Goal: Complete application form: Complete application form

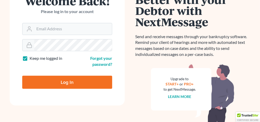
scroll to position [52, 0]
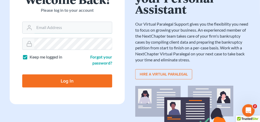
type input "[EMAIL_ADDRESS][DOMAIN_NAME]"
click at [69, 79] on input "Log In" at bounding box center [67, 81] width 90 height 13
type input "Thinking..."
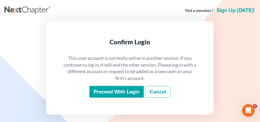
click at [106, 90] on input "Proceed with login" at bounding box center [116, 92] width 54 height 12
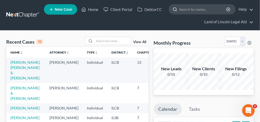
click at [184, 8] on input "search" at bounding box center [203, 9] width 48 height 10
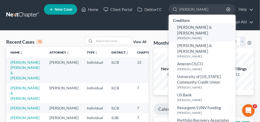
type input "[PERSON_NAME]"
click at [193, 27] on span "Anthony & Tracy Keber" at bounding box center [194, 30] width 35 height 10
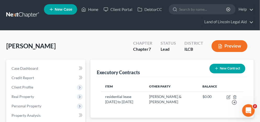
click at [225, 42] on button "Preview" at bounding box center [230, 46] width 36 height 12
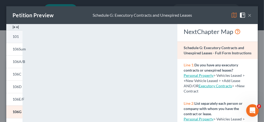
click at [20, 36] on link "101" at bounding box center [14, 36] width 16 height 13
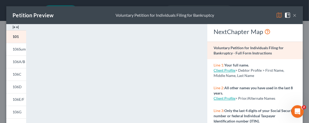
click at [264, 14] on button "×" at bounding box center [295, 15] width 4 height 6
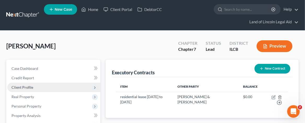
click at [30, 85] on span "Client Profile" at bounding box center [23, 87] width 22 height 4
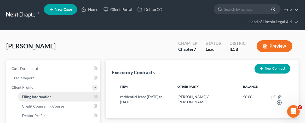
click at [31, 95] on span "Filing Information" at bounding box center [37, 96] width 30 height 4
select select "1"
select select "0"
select select "14"
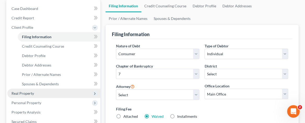
scroll to position [52, 0]
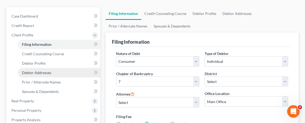
click at [41, 74] on span "Debtor Addresses" at bounding box center [36, 72] width 29 height 4
select select "0"
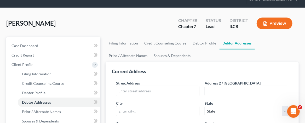
scroll to position [52, 0]
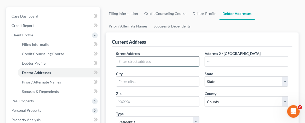
click at [121, 63] on input "text" at bounding box center [157, 61] width 83 height 10
paste input "1006 Maplepark Dr Champaign, IL 61821"
drag, startPoint x: 175, startPoint y: 60, endPoint x: 185, endPoint y: 62, distance: 10.3
click at [185, 62] on input "1006 Maplepark Dr Champaign, IL 61821" at bounding box center [157, 61] width 83 height 10
click at [173, 61] on input "1006 Maplepark Dr Champaign, IL 61821" at bounding box center [157, 61] width 83 height 10
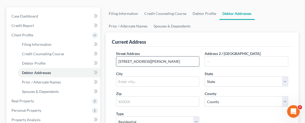
drag, startPoint x: 175, startPoint y: 60, endPoint x: 185, endPoint y: 61, distance: 9.9
click at [185, 61] on input "1006 Maplepark Dr Champaign, IL 61821" at bounding box center [157, 61] width 83 height 10
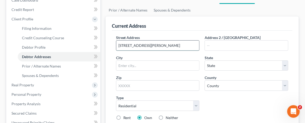
scroll to position [78, 0]
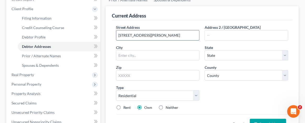
type input "1006 Maplepark Dr Champaign, IL"
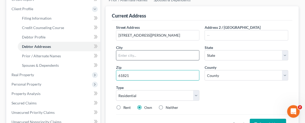
type input "61821"
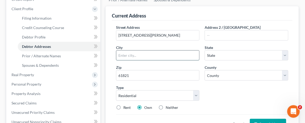
type input "Champaign"
select select "14"
click at [127, 57] on input "Champaign" at bounding box center [157, 55] width 83 height 10
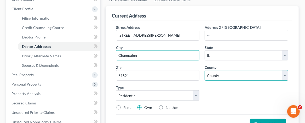
click at [212, 73] on select "County Adams County Alexander County Bond County Boone County Brown County Bure…" at bounding box center [247, 75] width 84 height 10
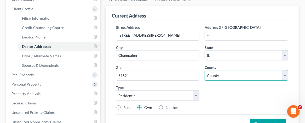
select select "9"
click at [205, 70] on select "County Adams County Alexander County Bond County Boone County Brown County Bure…" at bounding box center [247, 75] width 84 height 10
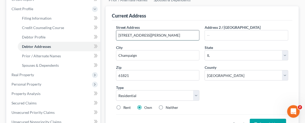
drag, startPoint x: 174, startPoint y: 35, endPoint x: 151, endPoint y: 35, distance: 22.8
click at [151, 35] on input "1006 Maplepark Dr Champaign, IL" at bounding box center [157, 35] width 83 height 10
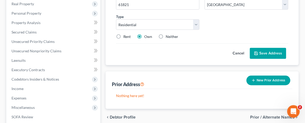
scroll to position [157, 0]
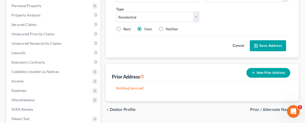
type input "1006 Maplepark Dr"
click at [262, 43] on button "Save Address" at bounding box center [268, 45] width 36 height 11
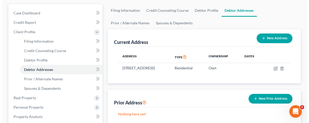
scroll to position [0, 0]
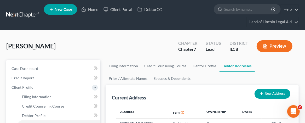
click at [264, 42] on button "Preview" at bounding box center [275, 46] width 36 height 12
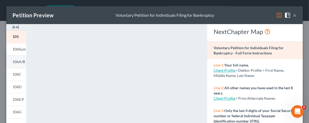
click at [21, 60] on span "106A/B" at bounding box center [19, 61] width 13 height 4
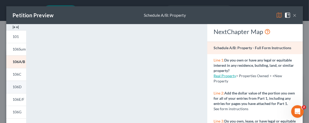
click at [13, 85] on span "106D" at bounding box center [17, 86] width 9 height 4
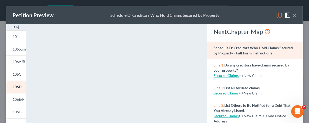
click at [264, 16] on button "×" at bounding box center [295, 15] width 4 height 6
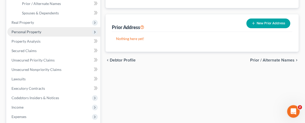
scroll to position [157, 0]
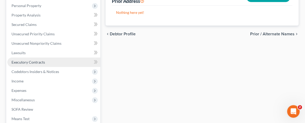
click at [45, 64] on link "Executory Contracts" at bounding box center [53, 62] width 93 height 9
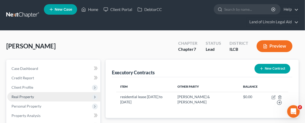
click at [65, 96] on span "Real Property" at bounding box center [53, 96] width 93 height 9
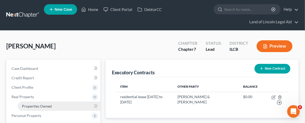
click at [55, 104] on link "Properties Owned" at bounding box center [59, 105] width 83 height 9
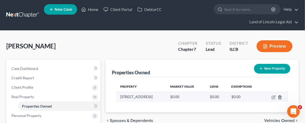
click at [264, 96] on icon "button" at bounding box center [280, 97] width 4 height 4
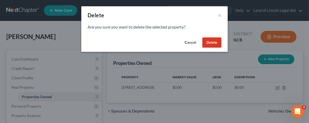
click at [216, 45] on button "Delete" at bounding box center [211, 42] width 19 height 10
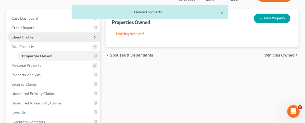
scroll to position [52, 0]
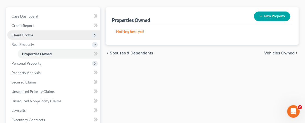
click at [39, 36] on span "Client Profile" at bounding box center [53, 34] width 93 height 9
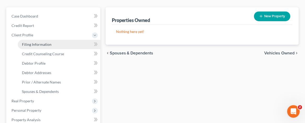
click at [42, 45] on span "Filing Information" at bounding box center [37, 44] width 30 height 4
select select "1"
select select "0"
select select "24"
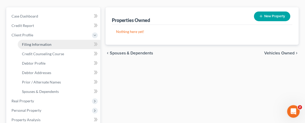
select select "4"
select select "14"
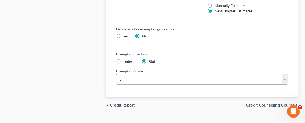
scroll to position [366, 0]
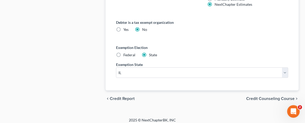
click at [256, 98] on span "Credit Counseling Course" at bounding box center [270, 99] width 48 height 4
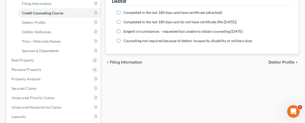
scroll to position [105, 0]
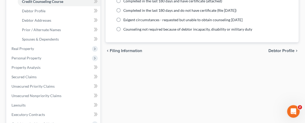
click at [264, 50] on span "Debtor Profile" at bounding box center [282, 51] width 26 height 4
select select "3"
select select "0"
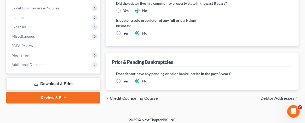
scroll to position [222, 0]
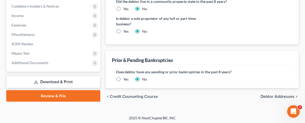
click at [264, 94] on span "Debtor Addresses" at bounding box center [278, 96] width 34 height 4
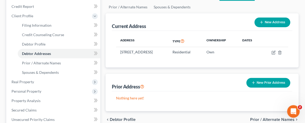
scroll to position [78, 0]
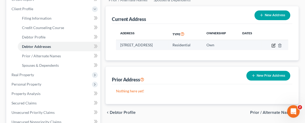
click at [264, 46] on icon "button" at bounding box center [274, 45] width 4 height 4
select select "14"
select select "9"
select select "0"
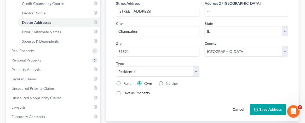
scroll to position [105, 0]
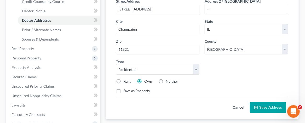
click at [123, 79] on label "Rent" at bounding box center [127, 81] width 8 height 5
click at [126, 79] on input "Rent" at bounding box center [127, 80] width 3 height 3
radio input "true"
click at [263, 106] on button "Save Address" at bounding box center [268, 107] width 36 height 11
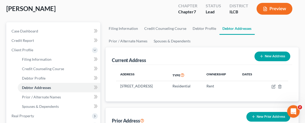
scroll to position [26, 0]
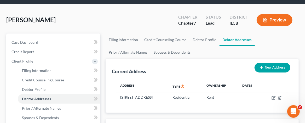
click at [264, 20] on button "Preview" at bounding box center [275, 20] width 36 height 12
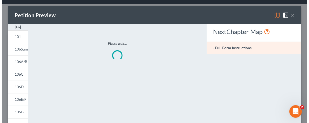
scroll to position [15, 0]
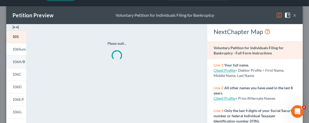
click at [22, 60] on span "106A/B" at bounding box center [19, 61] width 13 height 4
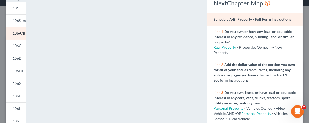
scroll to position [10, 0]
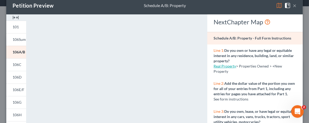
click at [264, 4] on button "×" at bounding box center [295, 5] width 4 height 6
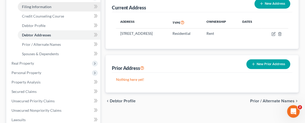
scroll to position [98, 0]
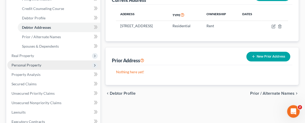
click at [54, 66] on span "Personal Property" at bounding box center [53, 64] width 93 height 9
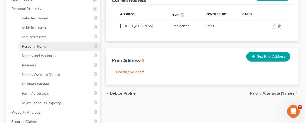
click at [42, 45] on span "Personal Items" at bounding box center [34, 46] width 24 height 4
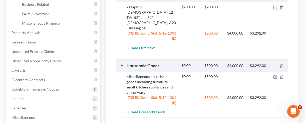
scroll to position [183, 0]
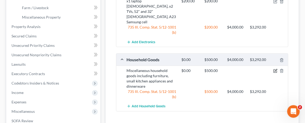
click at [264, 69] on icon "button" at bounding box center [276, 70] width 2 height 2
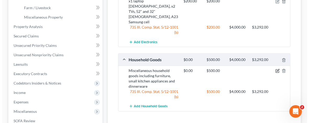
scroll to position [174, 0]
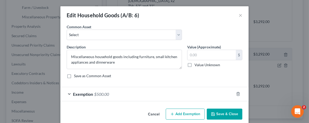
click at [264, 71] on div "Edit Household Goods (A/B: 6) × An exemption set must first be selected from th…" at bounding box center [154, 61] width 309 height 123
click at [239, 13] on button "×" at bounding box center [241, 15] width 4 height 6
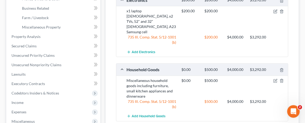
scroll to position [209, 0]
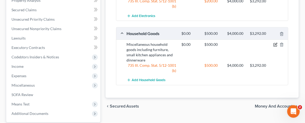
click at [264, 43] on icon "button" at bounding box center [276, 45] width 4 height 4
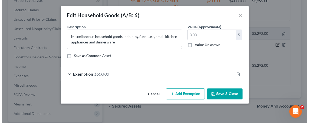
scroll to position [200, 0]
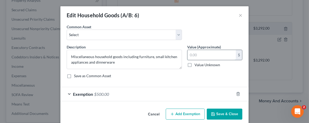
click at [206, 54] on input "text" at bounding box center [212, 55] width 48 height 10
type input "500"
click at [224, 112] on button "Save & Close" at bounding box center [225, 114] width 36 height 11
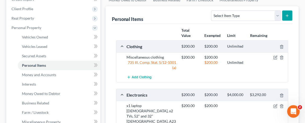
scroll to position [26, 0]
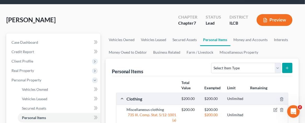
click at [264, 18] on button "Preview" at bounding box center [275, 20] width 36 height 12
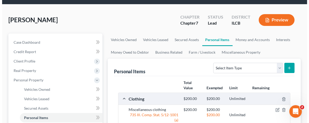
scroll to position [15, 0]
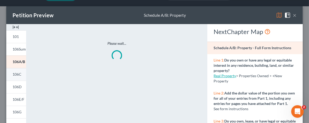
click at [15, 73] on span "106C" at bounding box center [17, 74] width 9 height 4
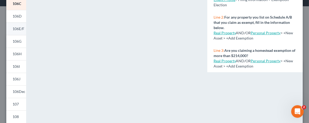
scroll to position [78, 0]
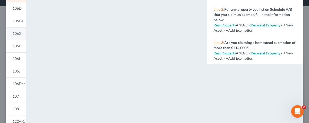
click at [17, 33] on span "106G" at bounding box center [17, 33] width 9 height 4
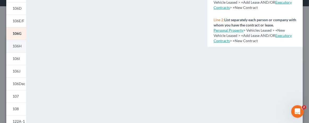
click at [18, 48] on span "106H" at bounding box center [17, 46] width 9 height 4
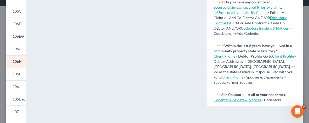
scroll to position [52, 0]
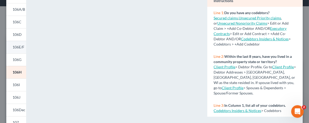
click at [19, 46] on span "106E/F" at bounding box center [19, 47] width 12 height 4
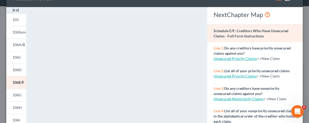
scroll to position [0, 0]
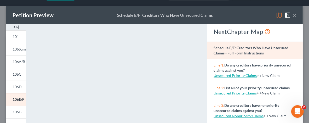
click at [264, 15] on button "×" at bounding box center [295, 15] width 4 height 6
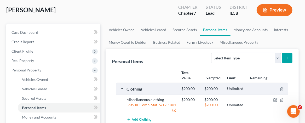
scroll to position [19, 0]
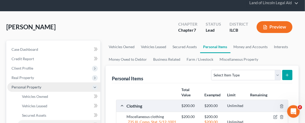
click at [92, 86] on icon at bounding box center [95, 87] width 6 height 6
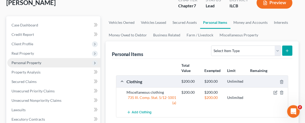
scroll to position [71, 0]
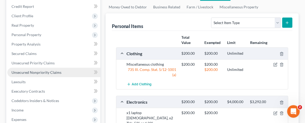
click at [71, 73] on link "Unsecured Nonpriority Claims" at bounding box center [53, 72] width 93 height 9
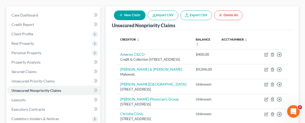
scroll to position [52, 0]
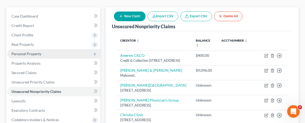
click at [50, 51] on span "Personal Property" at bounding box center [53, 53] width 93 height 9
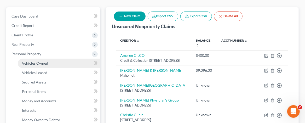
click at [47, 63] on span "Vehicles Owned" at bounding box center [35, 63] width 26 height 4
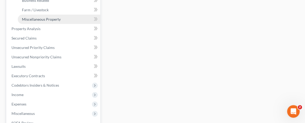
scroll to position [183, 0]
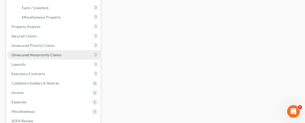
click at [48, 55] on span "Unsecured Nonpriority Claims" at bounding box center [37, 55] width 50 height 4
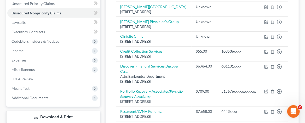
scroll to position [157, 0]
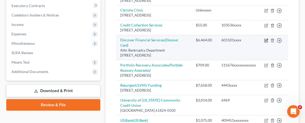
click at [264, 41] on icon "button" at bounding box center [267, 40] width 2 height 2
select select "7"
select select "0"
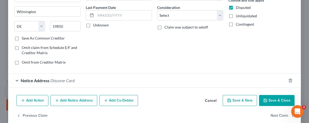
scroll to position [74, 0]
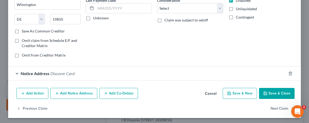
click at [72, 92] on button "Add Notice Address" at bounding box center [73, 93] width 47 height 11
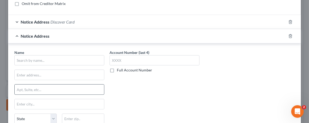
scroll to position [126, 0]
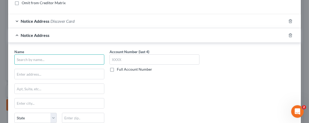
click at [27, 60] on input "text" at bounding box center [59, 59] width 90 height 10
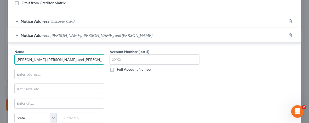
click at [58, 57] on input "Weltman, Weinberg, and Weise" at bounding box center [59, 59] width 90 height 10
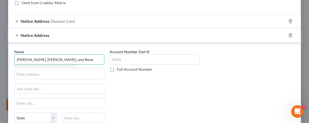
click at [64, 58] on input "Weltman, Weinberg, and Reise" at bounding box center [59, 59] width 90 height 10
click at [54, 57] on input "Weltman, Weinberg, and Reis" at bounding box center [59, 59] width 90 height 10
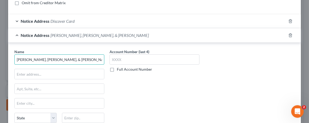
click at [65, 57] on input "Weltman, Weinberg, & Reis" at bounding box center [59, 59] width 90 height 10
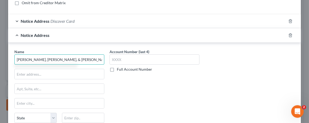
type input "Weltman, Weinberg, & Reis, Co. LPA"
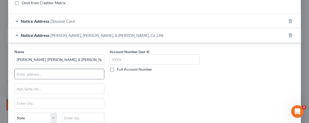
click at [22, 72] on input "text" at bounding box center [59, 74] width 89 height 10
type input "180 N. LaSalle St"
click at [20, 85] on input "text" at bounding box center [59, 89] width 89 height 10
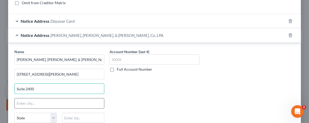
type input "Suite 2400"
click at [20, 102] on input "text" at bounding box center [59, 103] width 89 height 10
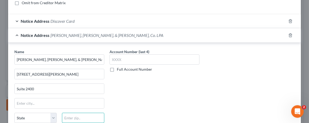
click at [62, 113] on input "text" at bounding box center [83, 118] width 42 height 10
click at [86, 114] on input "60601" at bounding box center [83, 118] width 42 height 10
type input "60601"
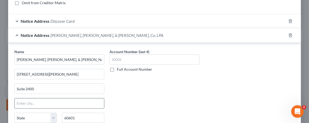
click at [21, 101] on input "text" at bounding box center [59, 103] width 89 height 10
type input "Chicago"
select select "14"
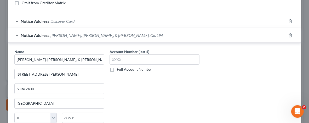
click at [167, 88] on div "Account Number (last 4) Full Account Number" at bounding box center [154, 93] width 95 height 88
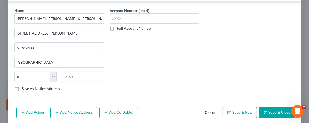
scroll to position [157, 0]
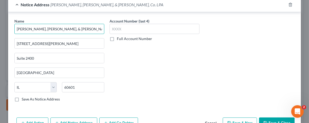
click at [14, 27] on input "Weltman, Weinberg, & Reis, Co. LPA" at bounding box center [59, 29] width 90 height 10
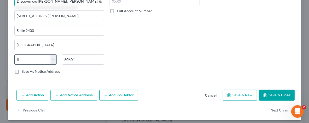
scroll to position [185, 0]
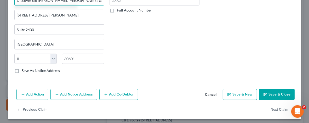
type input "Discover c/o Weltman, Weinberg, & Reis, Co. LPA"
click at [22, 68] on label "Save As Notice Address" at bounding box center [41, 70] width 38 height 5
click at [24, 68] on input "Save As Notice Address" at bounding box center [25, 69] width 3 height 3
checkbox input "true"
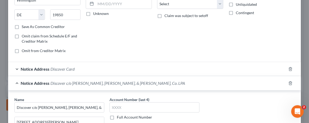
scroll to position [105, 0]
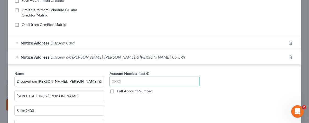
click at [110, 82] on input "text" at bounding box center [155, 81] width 90 height 10
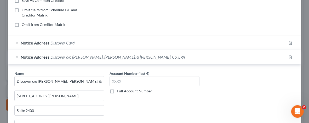
click at [117, 90] on label "Full Account Number" at bounding box center [134, 90] width 35 height 5
click at [119, 90] on input "Full Account Number" at bounding box center [120, 89] width 3 height 3
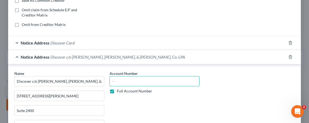
click at [110, 82] on input "text" at bounding box center [155, 81] width 90 height 10
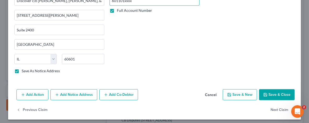
scroll to position [185, 0]
type input "601101xxxx"
click at [264, 90] on button "Save & Close" at bounding box center [277, 94] width 36 height 11
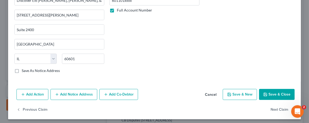
checkbox input "false"
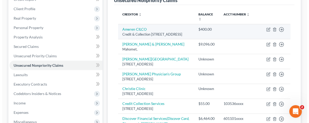
scroll to position [0, 0]
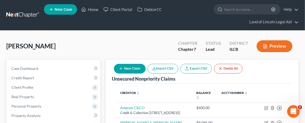
click at [264, 47] on button "Preview" at bounding box center [275, 46] width 36 height 12
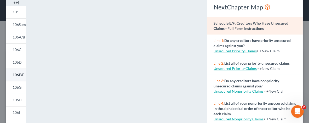
scroll to position [52, 0]
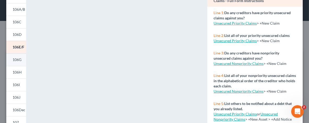
click at [15, 60] on span "106G" at bounding box center [17, 59] width 9 height 4
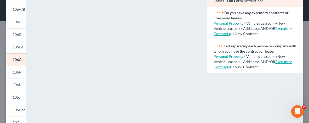
scroll to position [105, 0]
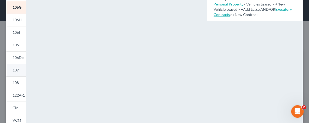
click at [15, 69] on span "107" at bounding box center [16, 70] width 6 height 4
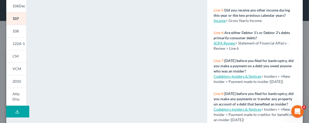
scroll to position [157, 0]
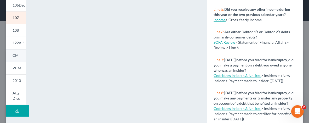
click at [18, 55] on span "CM" at bounding box center [16, 55] width 6 height 4
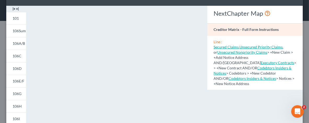
scroll to position [26, 0]
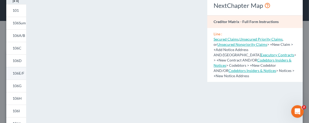
click at [20, 72] on span "106E/F" at bounding box center [19, 73] width 12 height 4
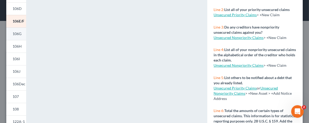
scroll to position [78, 0]
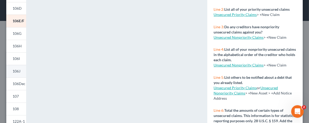
click at [18, 73] on link "106J" at bounding box center [16, 71] width 20 height 13
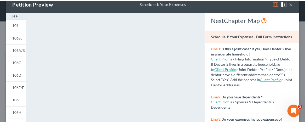
scroll to position [0, 0]
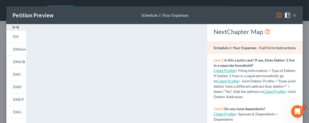
click at [264, 15] on button "×" at bounding box center [295, 15] width 4 height 6
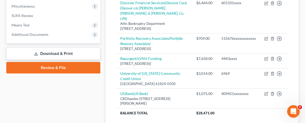
scroll to position [183, 0]
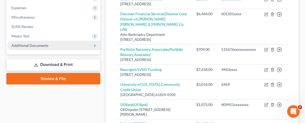
click at [44, 44] on span "Additional Documents" at bounding box center [30, 45] width 37 height 4
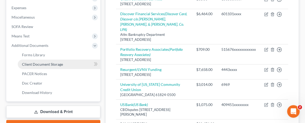
click at [42, 65] on span "Client Document Storage" at bounding box center [42, 64] width 41 height 4
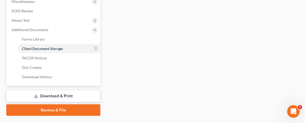
scroll to position [209, 0]
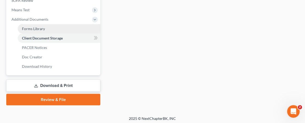
click at [43, 29] on span "Forms Library" at bounding box center [33, 28] width 23 height 4
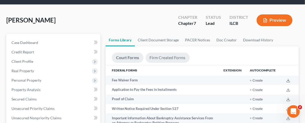
scroll to position [26, 0]
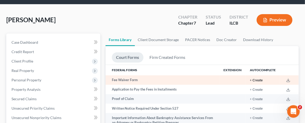
click at [254, 79] on button "+ Create" at bounding box center [256, 80] width 13 height 3
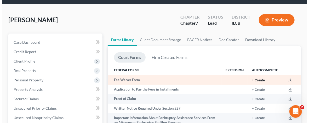
scroll to position [15, 0]
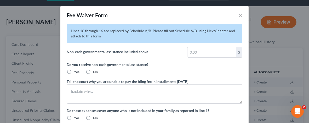
click at [93, 71] on label "No" at bounding box center [95, 71] width 5 height 5
click at [95, 71] on input "No" at bounding box center [96, 70] width 3 height 3
radio input "true"
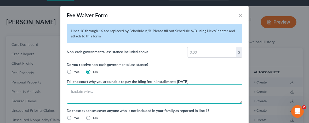
click at [73, 89] on textarea at bounding box center [155, 93] width 176 height 19
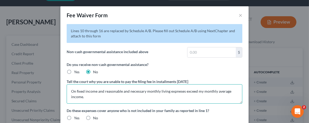
click at [94, 90] on textarea "On fixed income and reasonable and necessary monthly living expneses exceed my …" at bounding box center [155, 93] width 176 height 19
click at [103, 92] on textarea "On fixed income, and reasonable and necessary monthly living expneses exceed my…" at bounding box center [155, 93] width 176 height 19
click at [180, 91] on textarea "On fixed income, and my reasonable and necessary monthly living expneses exceed…" at bounding box center [155, 93] width 176 height 19
click at [186, 90] on textarea "On fixed income, and my reasonable and necessary monthly living expeneses excee…" at bounding box center [155, 93] width 176 height 19
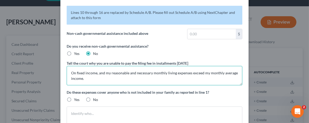
scroll to position [26, 0]
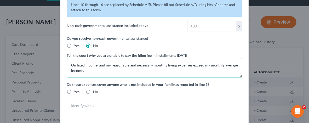
type textarea "On fixed income, and my reasonable and necessary monthly living expenses exceed…"
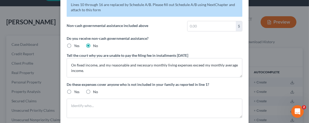
click at [93, 92] on label "No" at bounding box center [95, 91] width 5 height 5
click at [95, 92] on input "No" at bounding box center [96, 90] width 3 height 3
radio input "true"
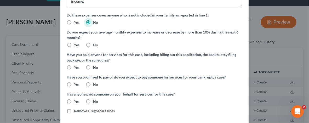
scroll to position [105, 0]
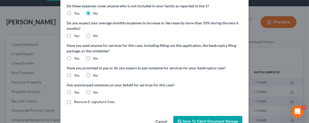
click at [93, 35] on label "No" at bounding box center [95, 35] width 5 height 5
click at [95, 35] on input "No" at bounding box center [96, 34] width 3 height 3
radio input "true"
click at [93, 57] on label "No" at bounding box center [95, 58] width 5 height 5
click at [95, 57] on input "No" at bounding box center [96, 57] width 3 height 3
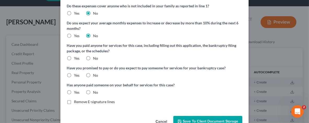
radio input "true"
click at [93, 75] on label "No" at bounding box center [95, 75] width 5 height 5
click at [95, 75] on input "No" at bounding box center [96, 74] width 3 height 3
radio input "true"
click at [93, 93] on label "No" at bounding box center [95, 92] width 5 height 5
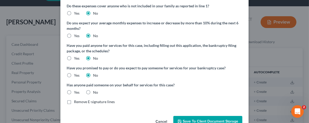
click at [95, 93] on input "No" at bounding box center [96, 91] width 3 height 3
radio input "true"
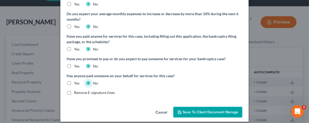
scroll to position [118, 0]
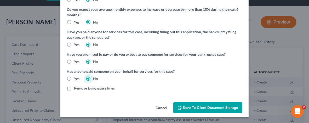
click at [195, 107] on span "Save to Client Document Storage" at bounding box center [210, 107] width 55 height 4
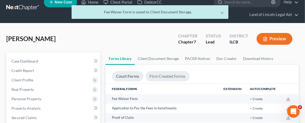
scroll to position [0, 0]
